Goal: Go to known website: Go to known website

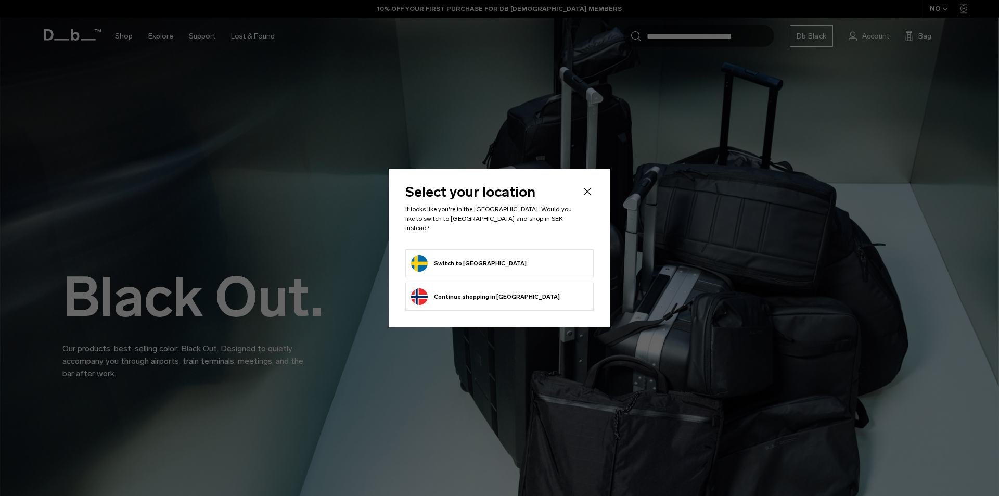
click at [589, 197] on body "Skip to content BUY NOW, PAY LATER WITH KLARNA 10% OFF YOUR FIRST PURCHASE FOR …" at bounding box center [499, 248] width 999 height 496
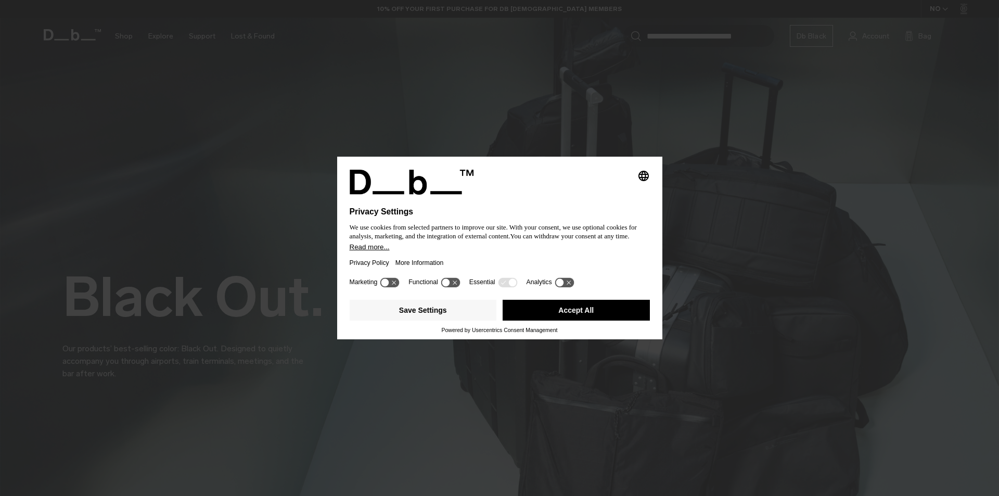
drag, startPoint x: 608, startPoint y: 300, endPoint x: 608, endPoint y: 305, distance: 5.2
click at [608, 305] on button "Accept All" at bounding box center [575, 310] width 147 height 21
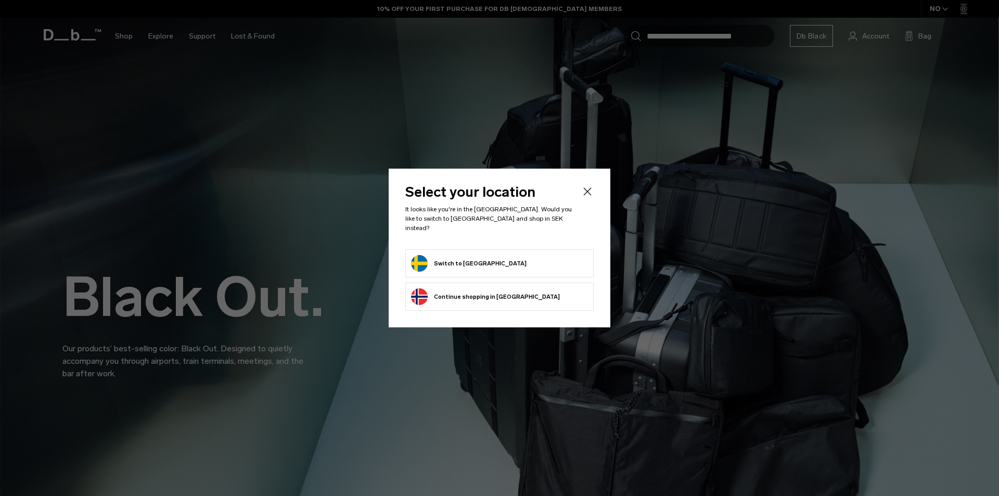
click at [543, 249] on li "Switch to [GEOGRAPHIC_DATA]" at bounding box center [499, 263] width 188 height 28
click at [476, 260] on button "Switch to [GEOGRAPHIC_DATA]" at bounding box center [468, 263] width 115 height 17
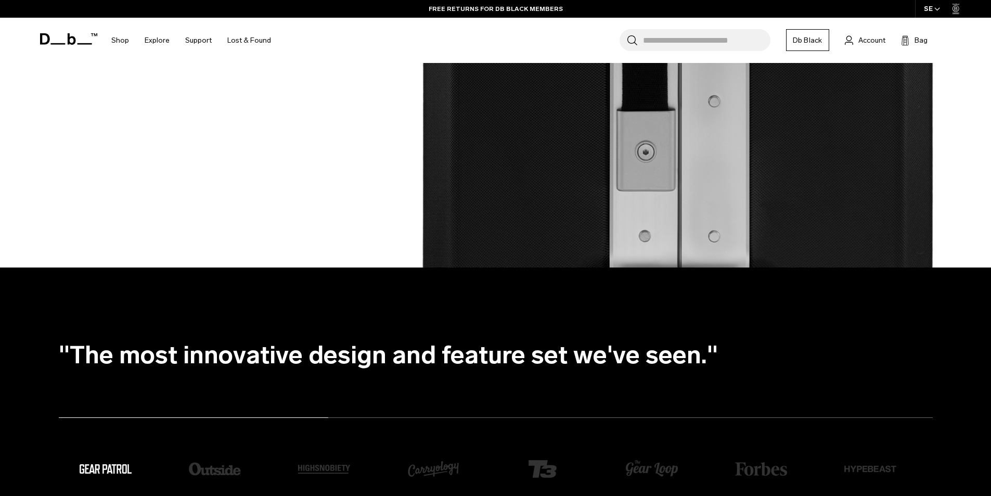
scroll to position [2648, 0]
